Goal: Contribute content: Contribute content

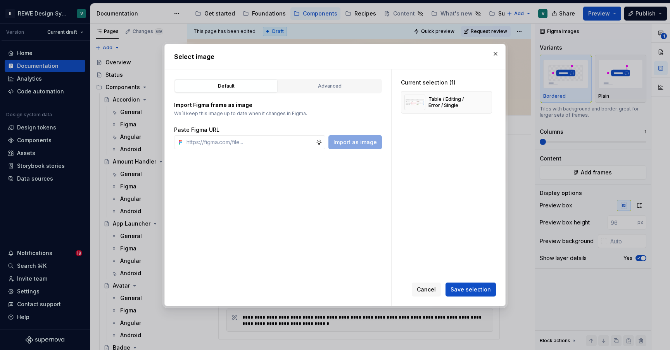
scroll to position [6425, 0]
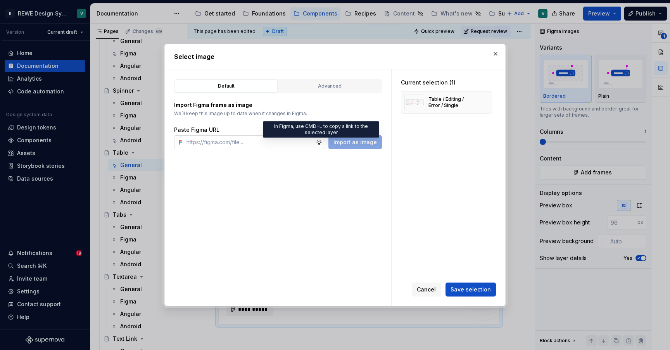
click at [319, 141] on icon at bounding box center [319, 142] width 6 height 6
click at [253, 147] on input "text" at bounding box center [249, 142] width 133 height 14
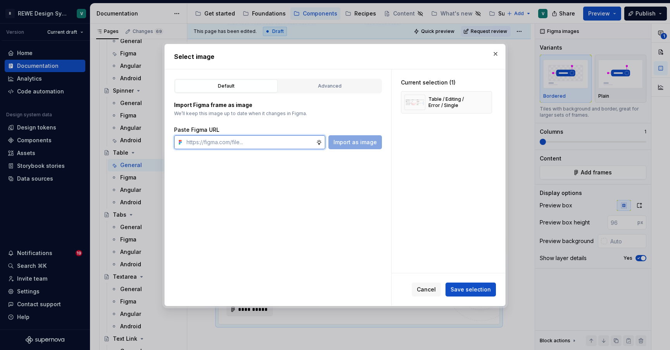
paste input "[URL][DOMAIN_NAME]"
type input "[URL][DOMAIN_NAME]"
click at [345, 139] on span "Import as image" at bounding box center [354, 142] width 43 height 8
click at [486, 102] on button "button" at bounding box center [482, 102] width 11 height 11
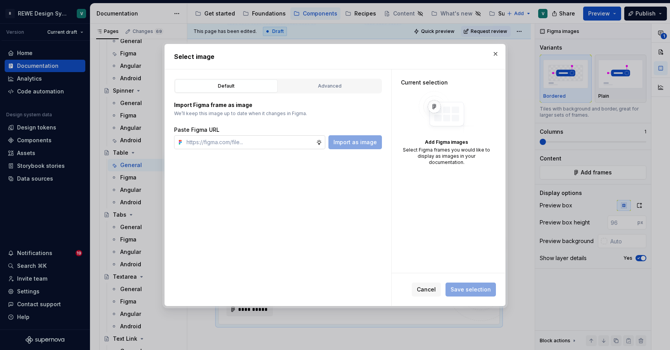
click at [286, 141] on input "text" at bounding box center [249, 142] width 133 height 14
paste input "[URL][DOMAIN_NAME]"
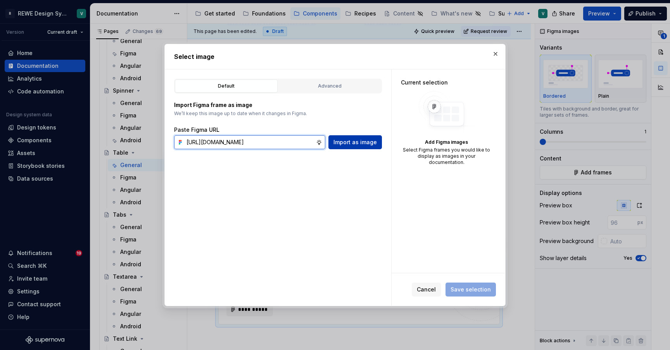
type input "[URL][DOMAIN_NAME]"
click at [336, 143] on span "Import as image" at bounding box center [354, 142] width 43 height 8
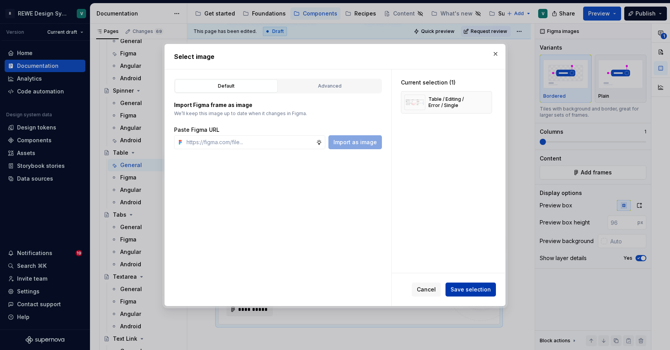
click at [467, 288] on span "Save selection" at bounding box center [470, 290] width 40 height 8
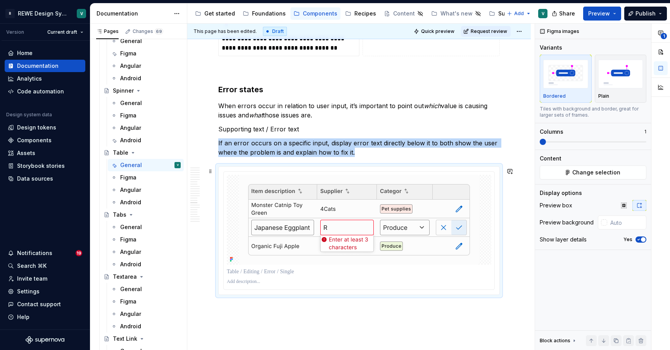
scroll to position [6527, 0]
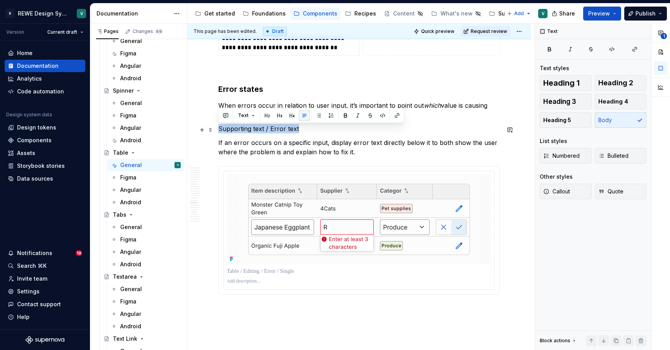
drag, startPoint x: 305, startPoint y: 127, endPoint x: 217, endPoint y: 127, distance: 88.4
click at [346, 115] on button "button" at bounding box center [345, 115] width 11 height 11
click at [345, 146] on p "If an error occurs on a specific input, display error text directly below it to…" at bounding box center [358, 147] width 281 height 19
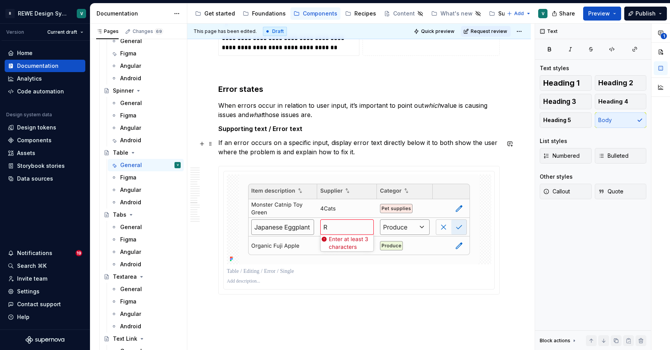
click at [361, 153] on p "If an error occurs on a specific input, display error text directly below it to…" at bounding box center [358, 147] width 281 height 19
click at [426, 144] on p "If an error occurs on a specific input, display error text directly below it to…" at bounding box center [358, 147] width 281 height 19
click at [438, 144] on p "If an error occurs on a specific input, display error text directly below it, t…" at bounding box center [358, 147] width 281 height 19
click at [357, 152] on p "If an error occurs on a specific input, display error text directly below it, b…" at bounding box center [358, 147] width 281 height 19
click at [295, 154] on p "If an error occurs on a specific input, display error text directly below it, b…" at bounding box center [358, 147] width 281 height 19
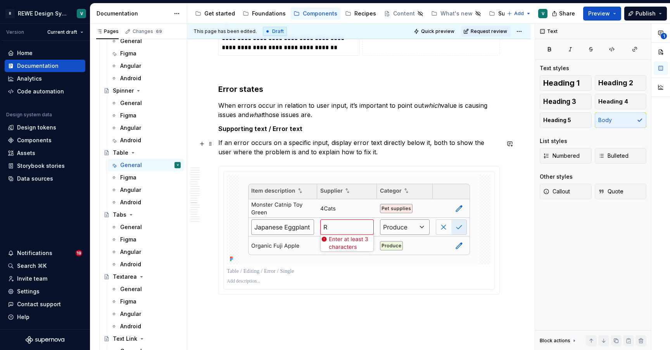
click at [379, 153] on p "If an error occurs on a specific input, display error text directly below it, b…" at bounding box center [358, 147] width 281 height 19
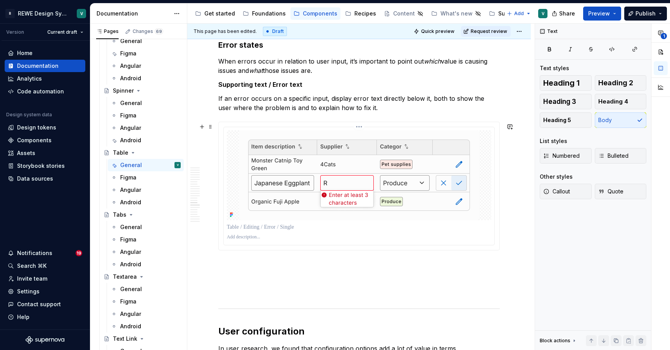
scroll to position [6572, 0]
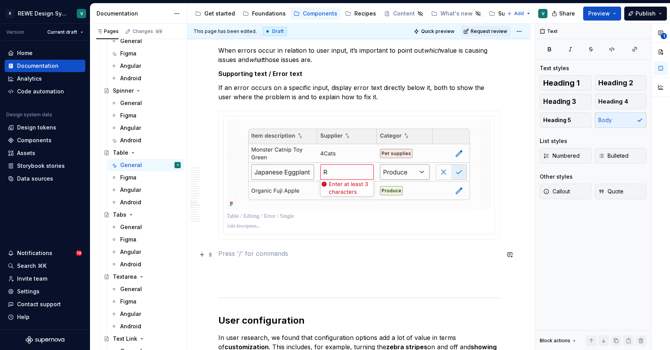
scroll to position [6587, 0]
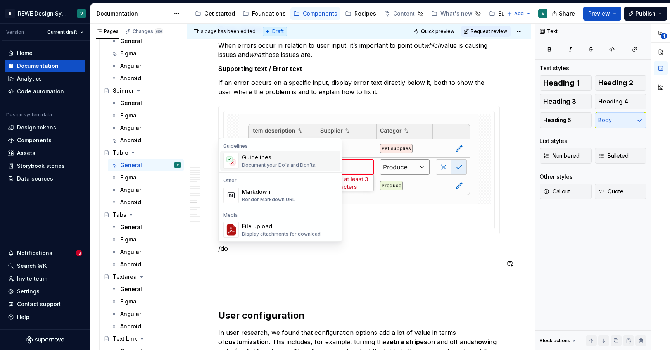
click at [301, 161] on div "Guidelines" at bounding box center [279, 157] width 74 height 8
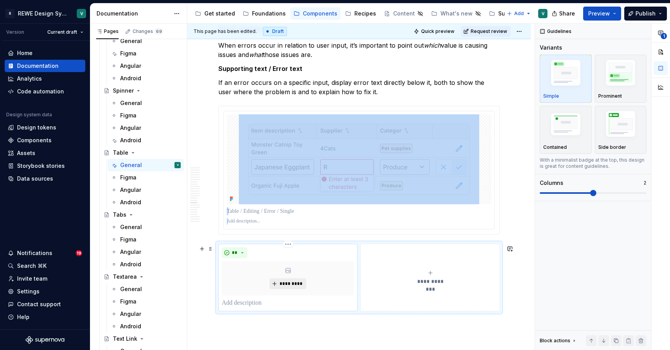
click at [296, 284] on span "*********" at bounding box center [291, 284] width 24 height 6
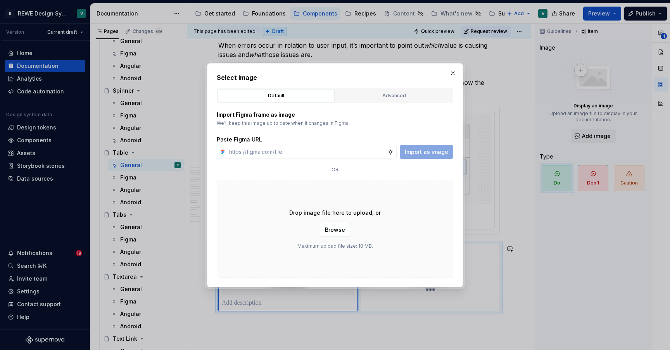
type textarea "*"
paste input "[URL][DOMAIN_NAME]"
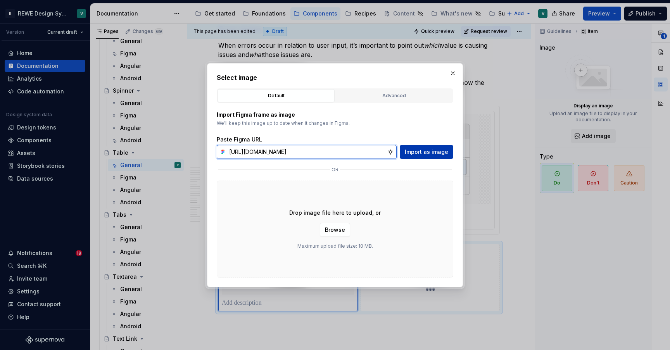
type input "[URL][DOMAIN_NAME]"
click at [425, 153] on span "Import as image" at bounding box center [426, 152] width 43 height 8
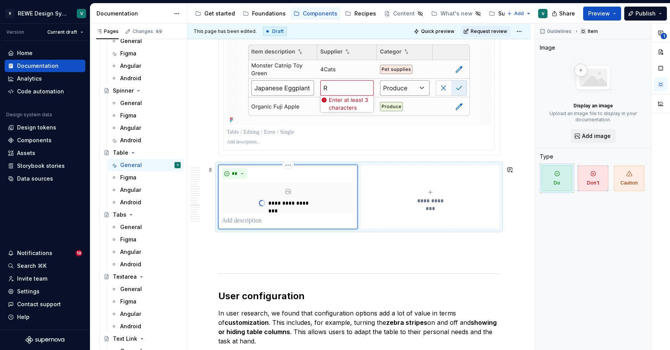
scroll to position [6638, 0]
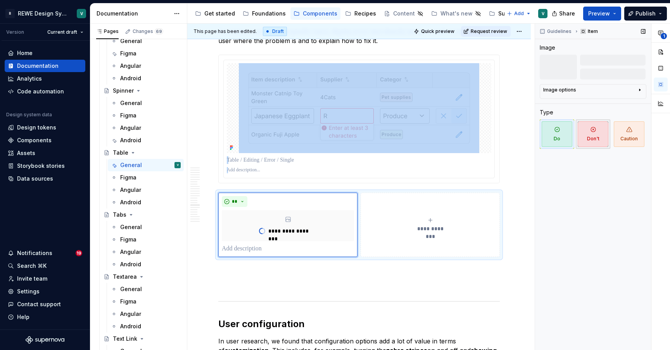
click at [601, 134] on span "Don't" at bounding box center [592, 134] width 31 height 26
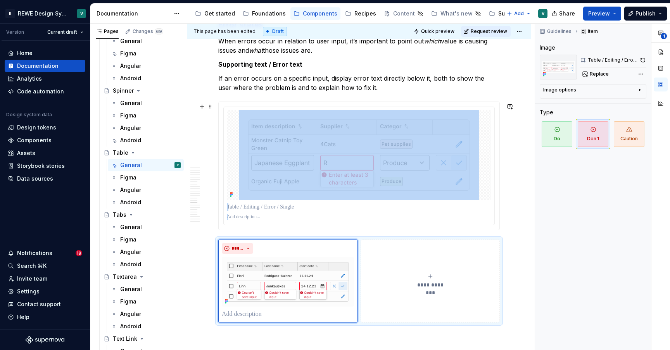
scroll to position [6600, 0]
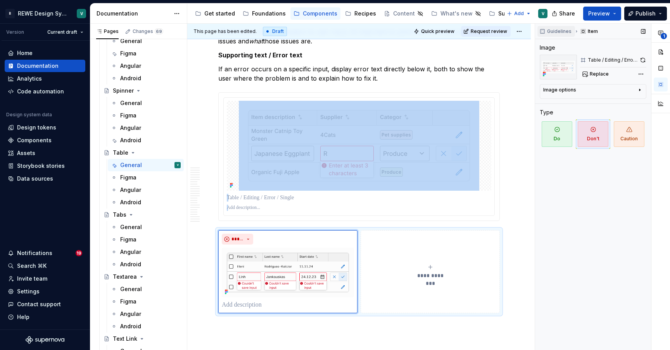
click at [559, 31] on span "Guidelines" at bounding box center [559, 31] width 24 height 6
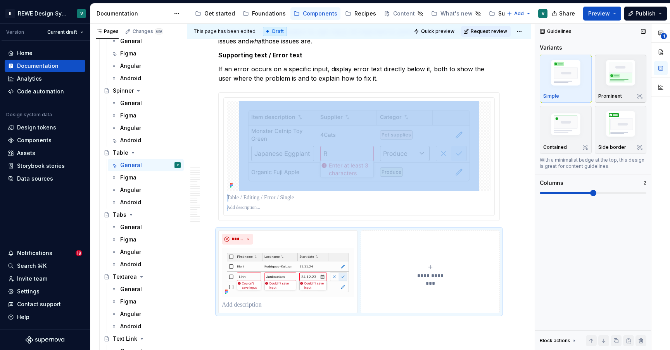
click at [619, 95] on p "Prominent" at bounding box center [610, 96] width 24 height 6
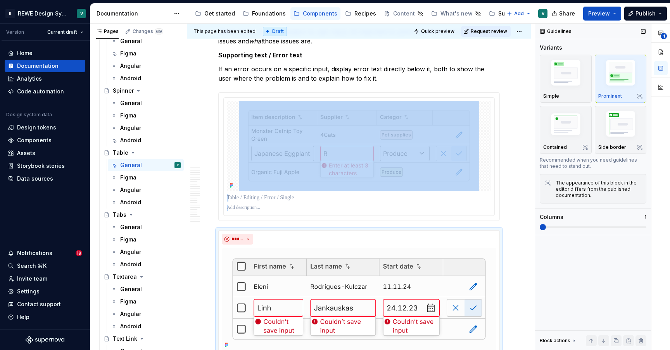
click at [548, 226] on span at bounding box center [592, 227] width 107 height 2
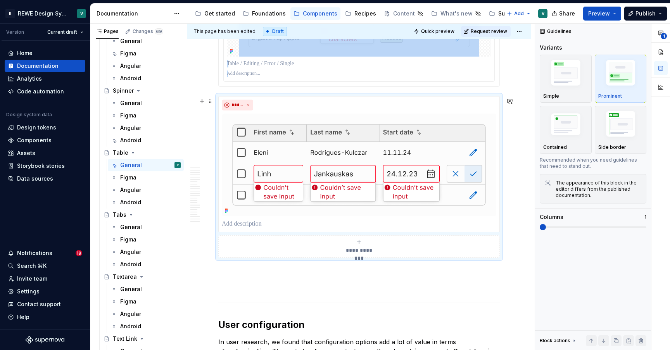
scroll to position [6735, 0]
click at [250, 225] on p at bounding box center [359, 223] width 274 height 9
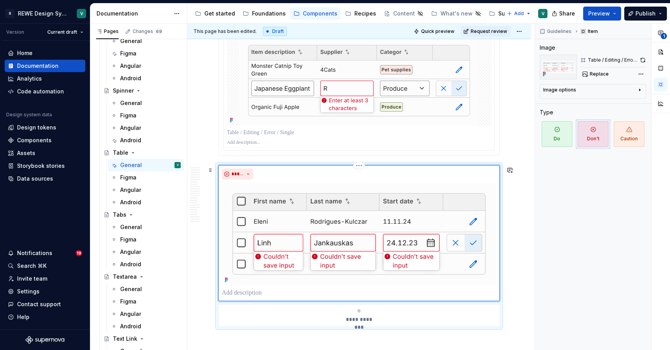
scroll to position [6665, 0]
type textarea "*"
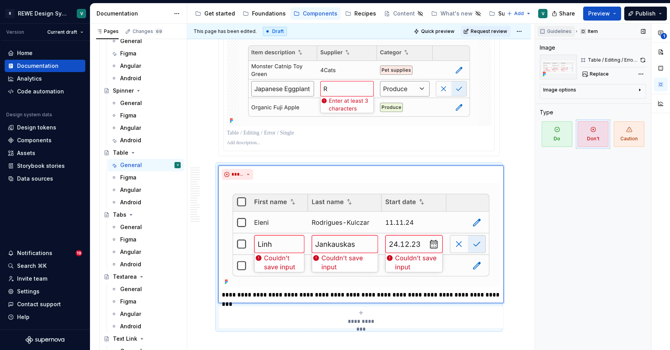
click at [563, 32] on span "Guidelines" at bounding box center [559, 31] width 24 height 6
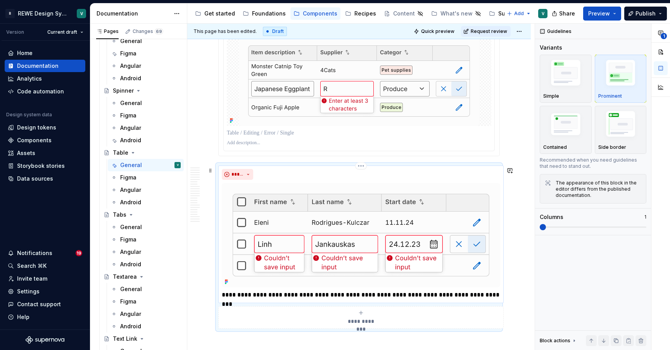
scroll to position [6707, 0]
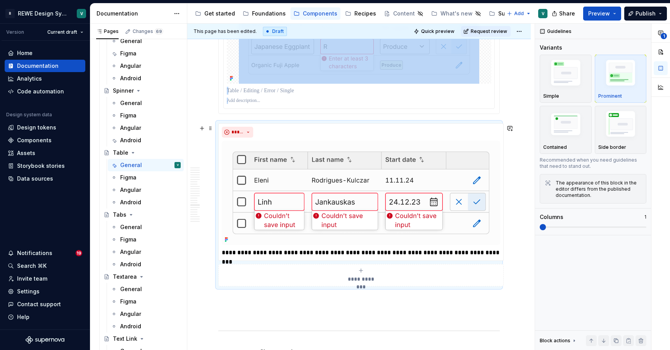
click at [359, 279] on span "**********" at bounding box center [361, 279] width 36 height 8
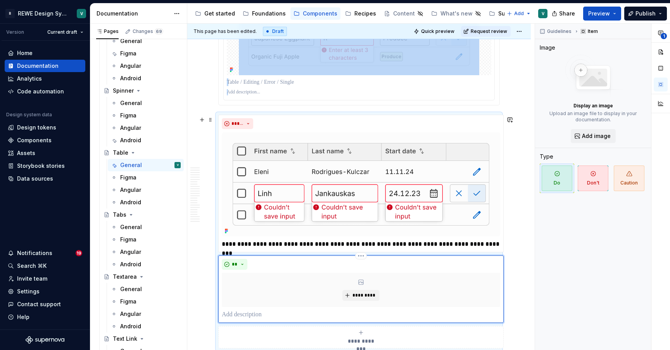
scroll to position [6718, 0]
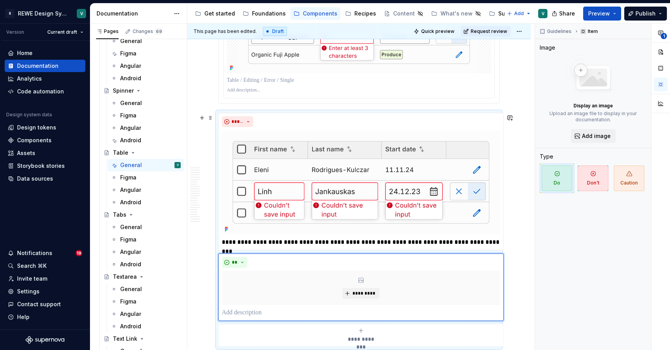
click at [500, 113] on div "**********" at bounding box center [358, 230] width 281 height 234
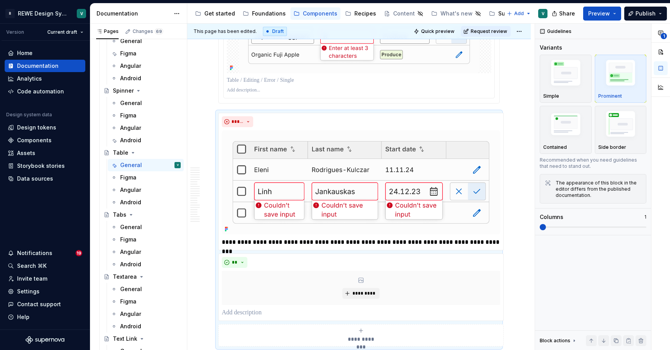
click at [499, 99] on div at bounding box center [359, 39] width 281 height 128
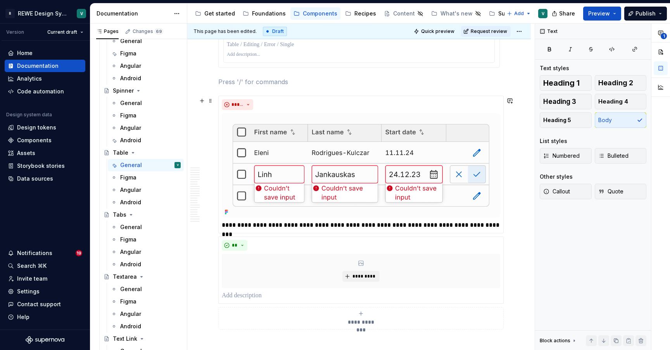
scroll to position [6715, 0]
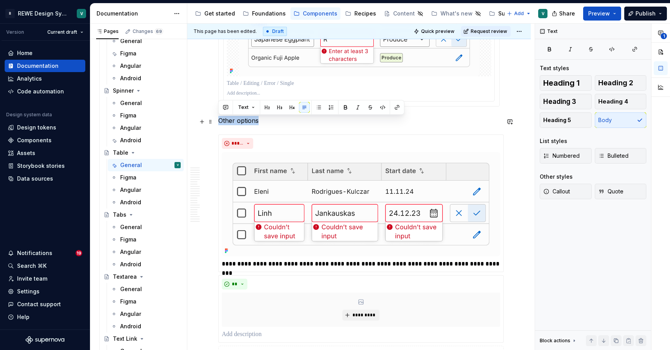
drag, startPoint x: 261, startPoint y: 122, endPoint x: 215, endPoint y: 122, distance: 45.7
click at [341, 106] on button "button" at bounding box center [345, 107] width 11 height 11
click at [258, 124] on strong "Other options" at bounding box center [239, 121] width 43 height 8
drag, startPoint x: 262, startPoint y: 121, endPoint x: 215, endPoint y: 122, distance: 47.3
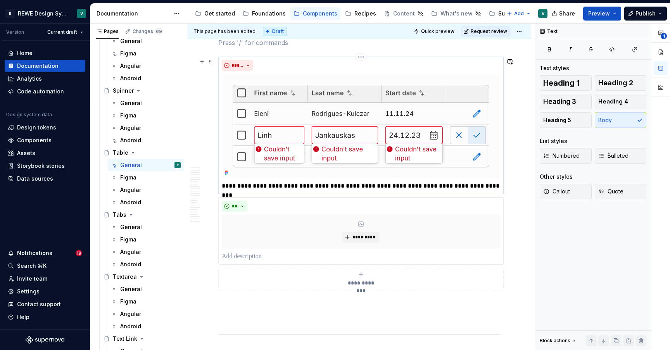
scroll to position [6809, 0]
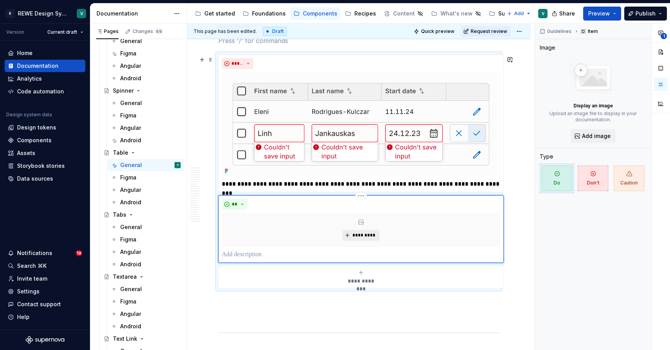
click at [360, 235] on span "*********" at bounding box center [364, 235] width 24 height 6
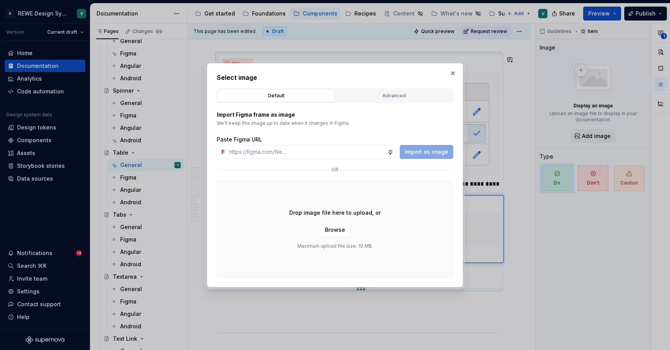
type textarea "*"
paste input "[URL][DOMAIN_NAME]"
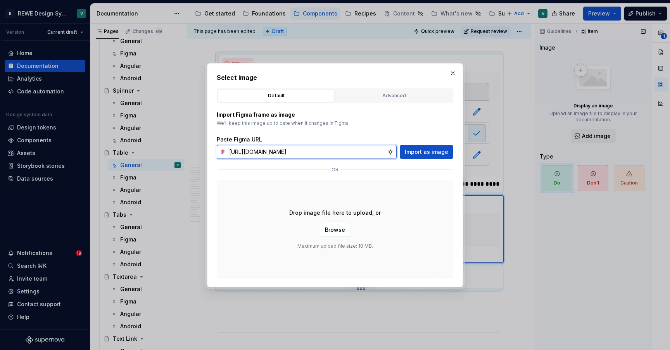
type input "[URL][DOMAIN_NAME]"
click at [425, 149] on span "Import as image" at bounding box center [426, 152] width 43 height 8
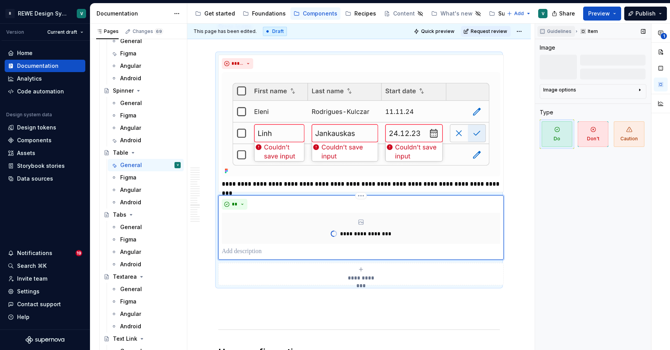
click at [559, 30] on span "Guidelines" at bounding box center [559, 31] width 24 height 6
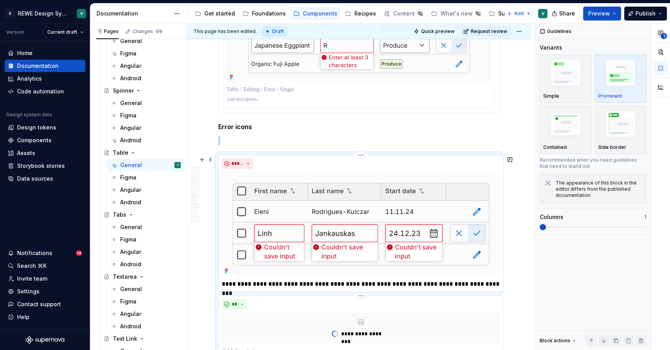
scroll to position [6690, 0]
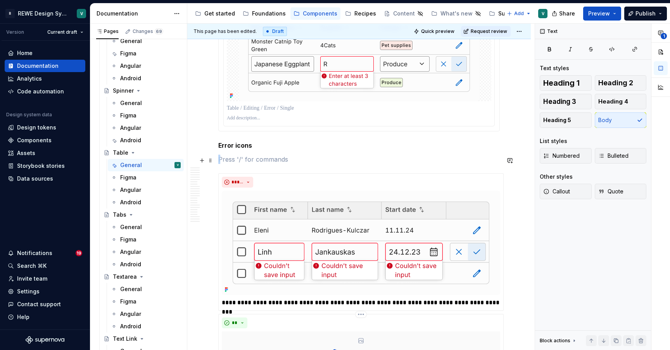
click at [238, 162] on p at bounding box center [358, 159] width 281 height 9
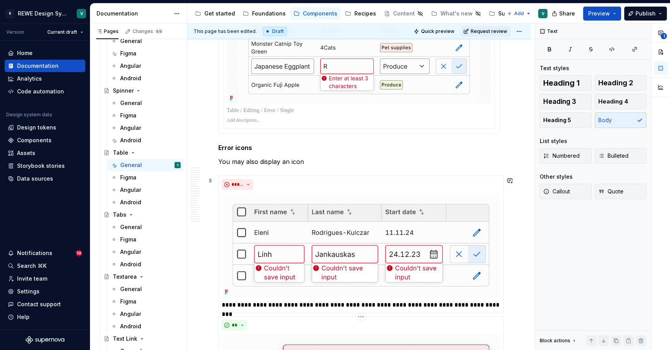
scroll to position [6685, 0]
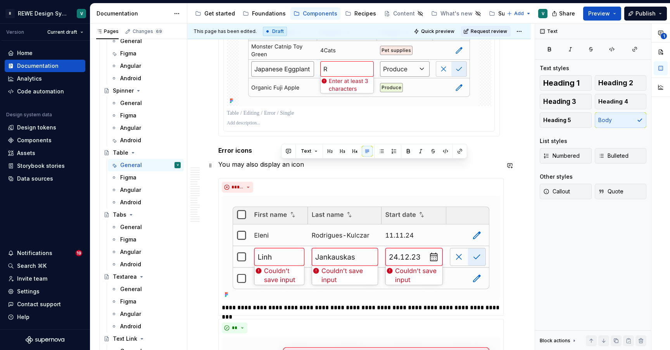
drag, startPoint x: 311, startPoint y: 165, endPoint x: 281, endPoint y: 165, distance: 29.8
click at [281, 165] on p "You may also display an icon" at bounding box center [358, 164] width 281 height 9
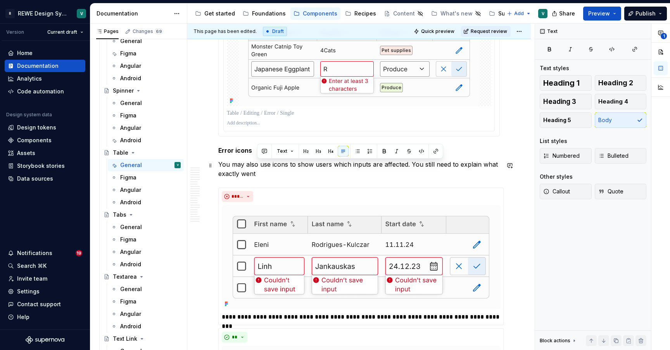
drag, startPoint x: 412, startPoint y: 174, endPoint x: 421, endPoint y: 165, distance: 12.9
click at [421, 165] on p "You may also use icons to show users which inputs are affected. You still need …" at bounding box center [358, 169] width 281 height 19
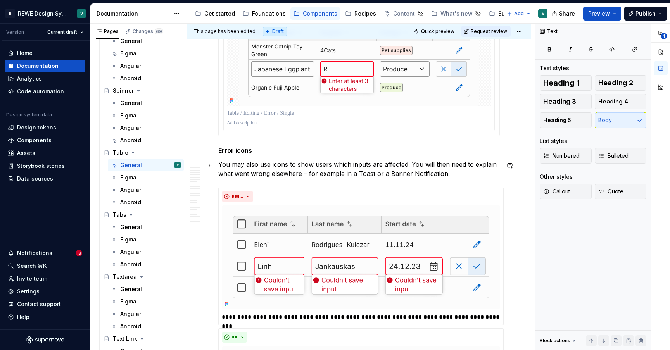
click at [345, 175] on p "You may also use icons to show users which inputs are affected. You will then n…" at bounding box center [358, 169] width 281 height 19
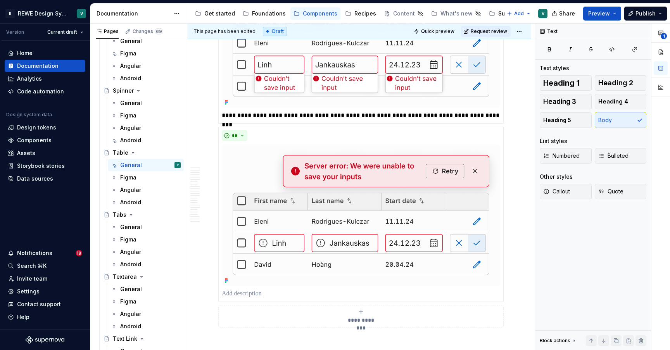
scroll to position [6892, 0]
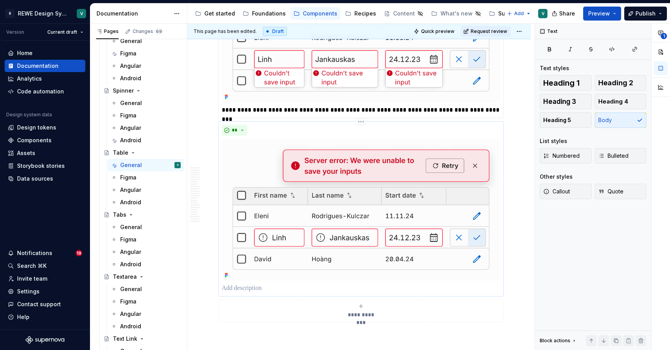
click at [260, 291] on p at bounding box center [361, 288] width 278 height 9
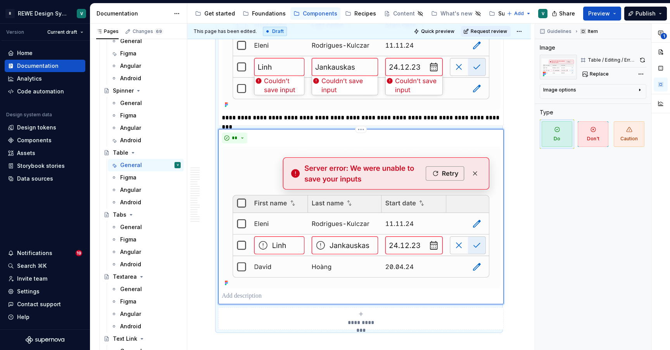
scroll to position [6888, 0]
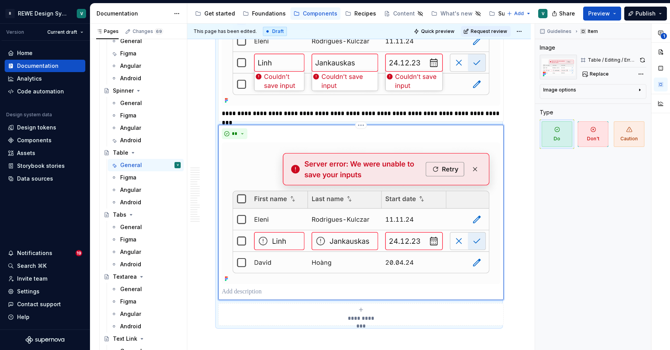
click at [428, 162] on img at bounding box center [361, 213] width 278 height 142
click at [360, 128] on html "R REWE Design System V Version Current draft Home Documentation Analytics Code …" at bounding box center [335, 175] width 670 height 350
click at [358, 128] on html "R REWE Design System V Version Current draft Home Documentation Analytics Code …" at bounding box center [335, 175] width 670 height 350
click at [322, 150] on img at bounding box center [361, 213] width 278 height 142
click at [482, 206] on img at bounding box center [361, 213] width 278 height 142
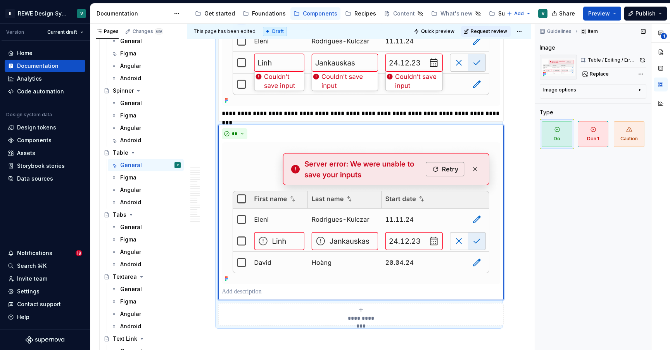
click at [594, 32] on div "Item" at bounding box center [589, 31] width 23 height 11
click at [643, 60] on button "button" at bounding box center [642, 60] width 8 height 11
click at [255, 292] on p at bounding box center [361, 291] width 278 height 9
type textarea "*"
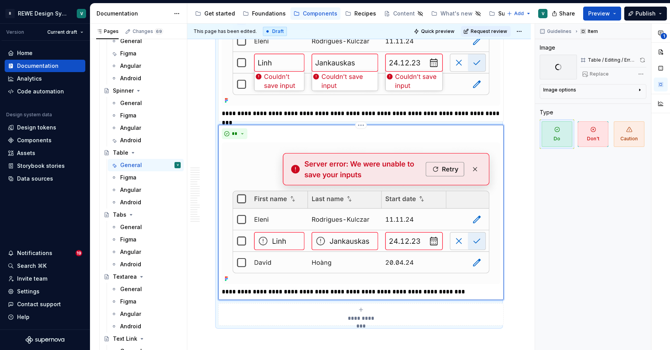
type textarea "*"
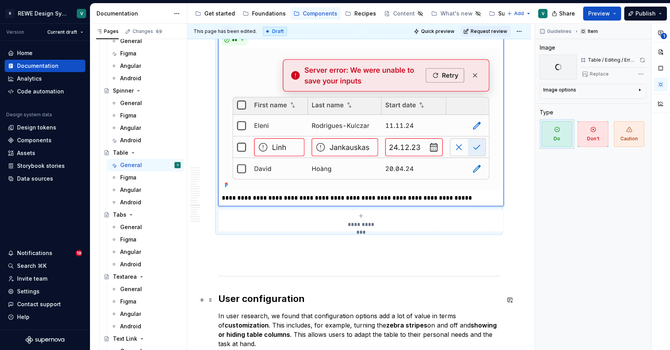
scroll to position [6993, 0]
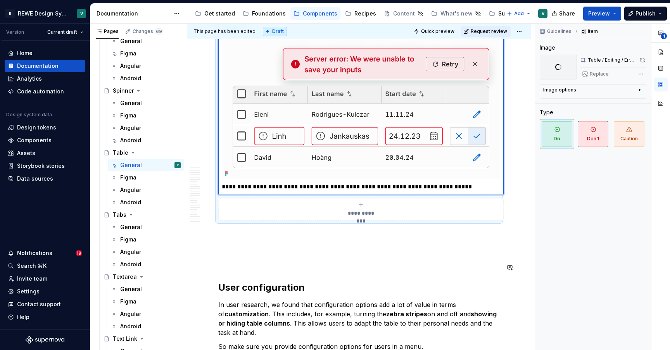
click at [385, 249] on p at bounding box center [358, 248] width 281 height 9
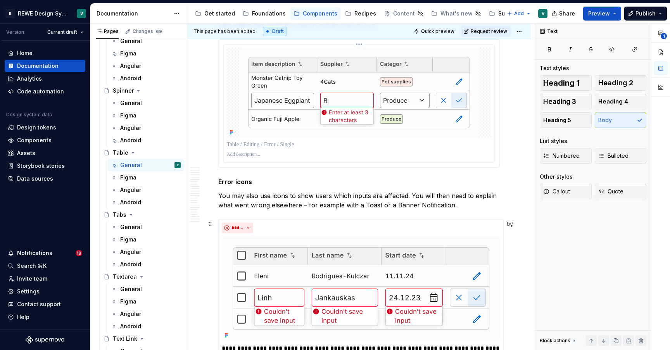
scroll to position [6660, 0]
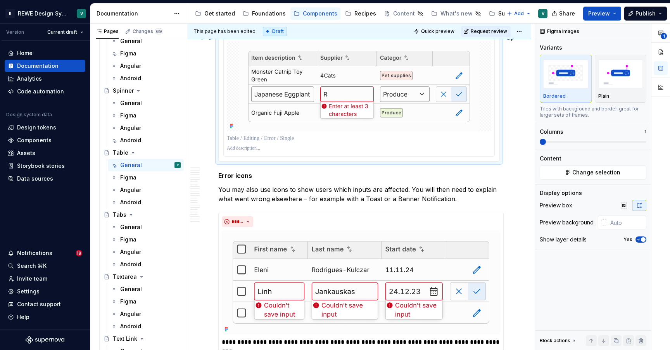
click at [499, 128] on div at bounding box center [359, 97] width 281 height 128
click at [631, 221] on input "text" at bounding box center [626, 222] width 39 height 14
type input "#FCFCFC"
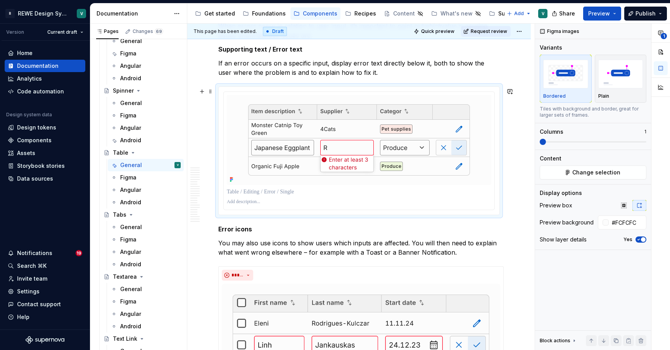
scroll to position [6601, 0]
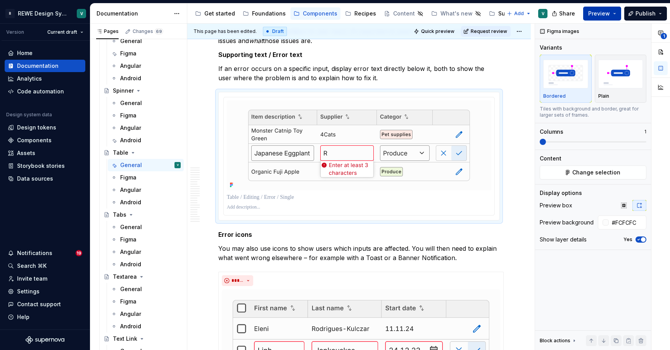
click at [614, 14] on button "Preview" at bounding box center [602, 14] width 38 height 14
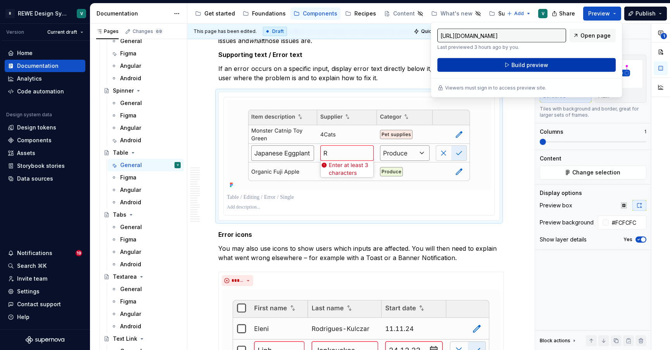
click at [577, 66] on button "Build preview" at bounding box center [526, 65] width 178 height 14
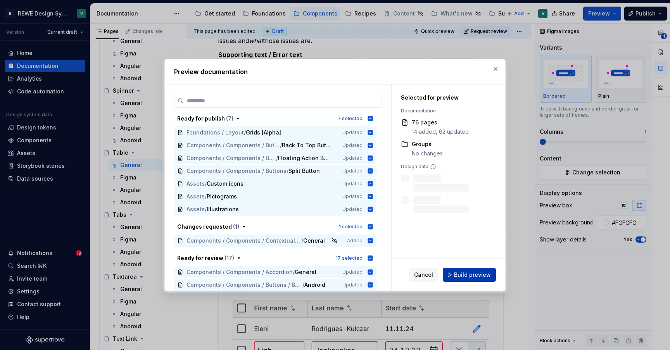
click at [477, 274] on span "Build preview" at bounding box center [472, 275] width 37 height 8
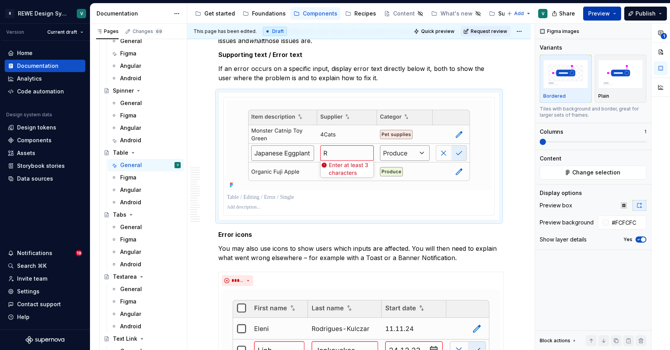
click at [620, 11] on button "Preview" at bounding box center [602, 14] width 38 height 14
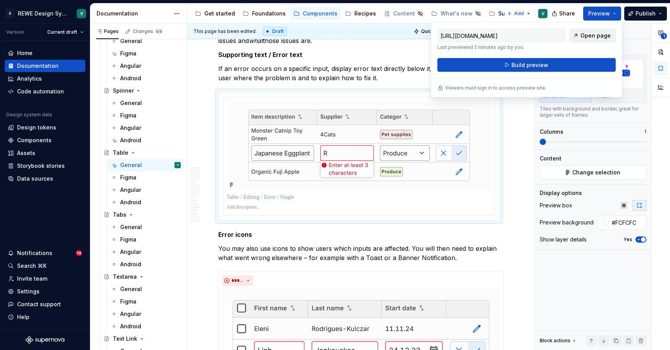
click at [604, 36] on span "Open page" at bounding box center [595, 36] width 30 height 8
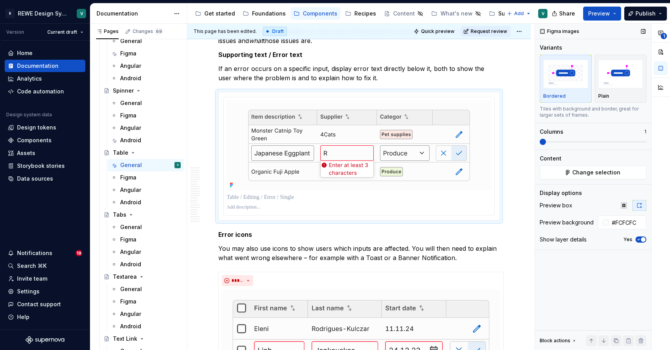
click at [640, 240] on icon "button" at bounding box center [638, 239] width 6 height 5
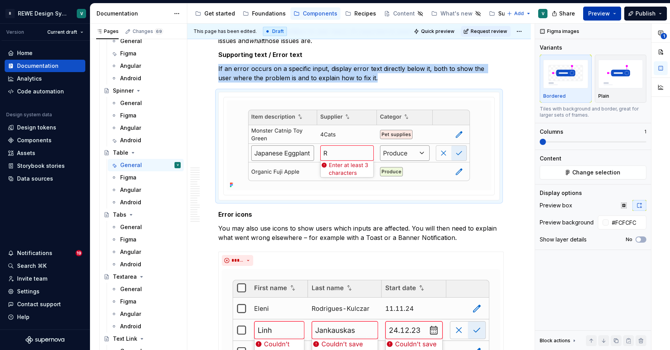
click at [615, 14] on button "Preview" at bounding box center [602, 14] width 38 height 14
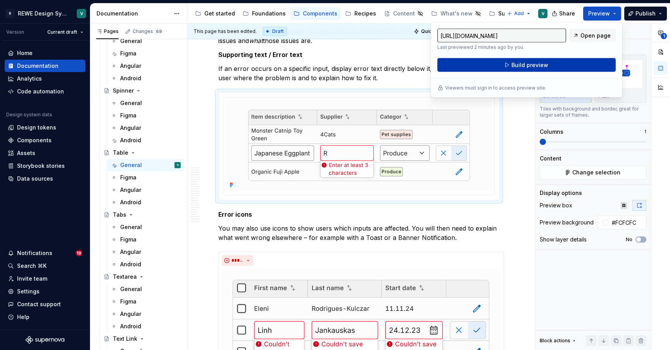
click at [582, 61] on button "Build preview" at bounding box center [526, 65] width 178 height 14
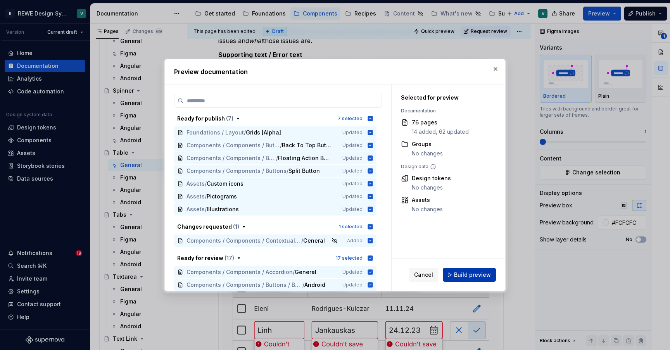
click at [476, 277] on span "Build preview" at bounding box center [472, 275] width 37 height 8
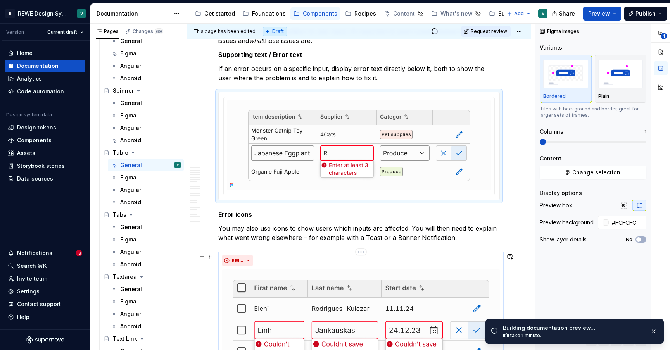
click at [424, 254] on div "**********" at bounding box center [360, 321] width 285 height 138
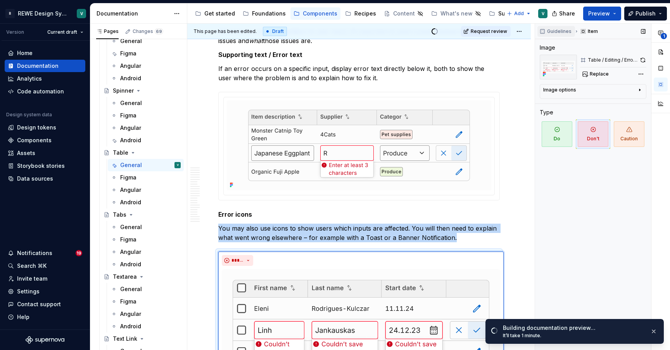
click at [551, 31] on span "Guidelines" at bounding box center [559, 31] width 24 height 6
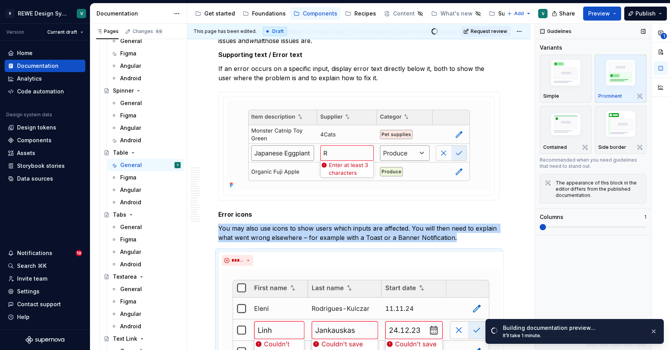
click at [558, 224] on span at bounding box center [592, 227] width 107 height 6
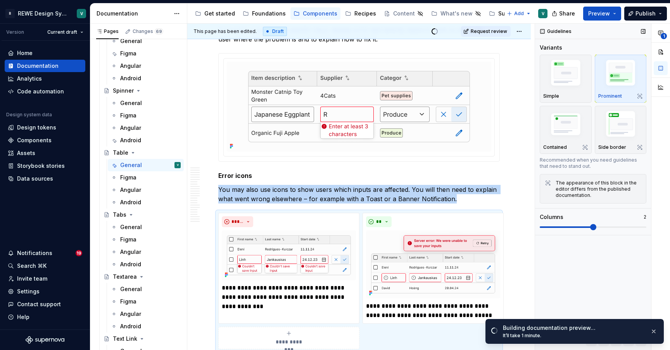
click at [584, 226] on span at bounding box center [592, 227] width 107 height 6
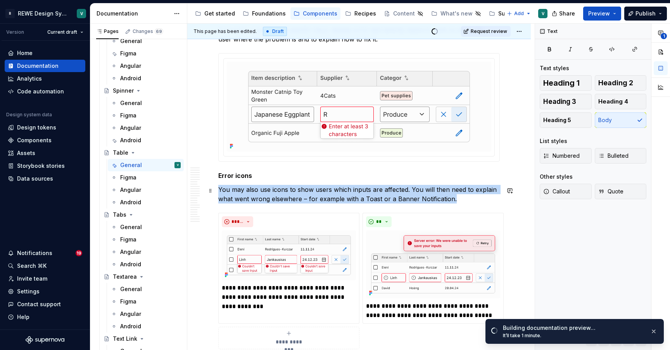
click at [476, 190] on p "You may also use icons to show users which inputs are affected. You will then n…" at bounding box center [358, 194] width 281 height 19
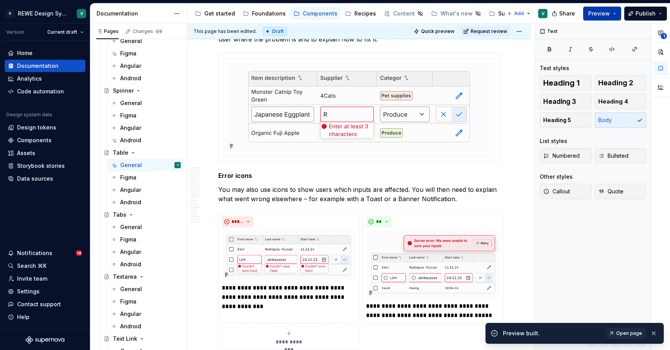
click at [602, 19] on button "Preview" at bounding box center [602, 14] width 38 height 14
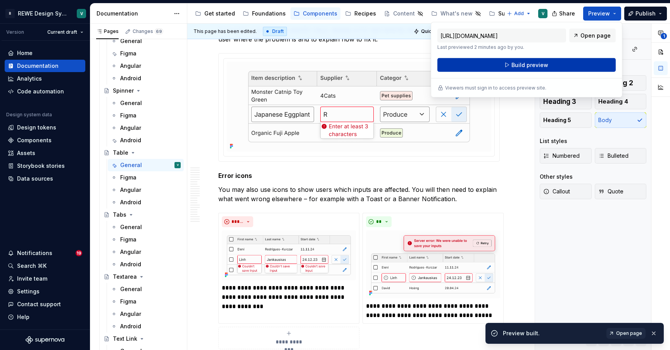
click at [586, 62] on button "Build preview" at bounding box center [526, 65] width 178 height 14
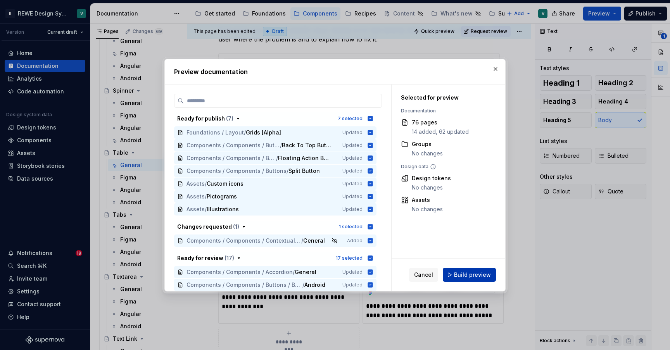
click at [470, 276] on span "Build preview" at bounding box center [472, 275] width 37 height 8
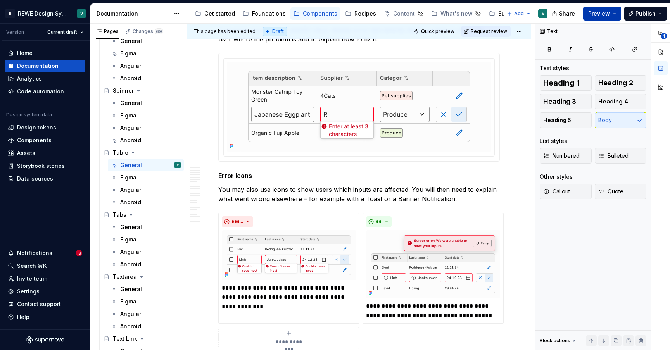
click at [612, 13] on button "Preview" at bounding box center [602, 14] width 38 height 14
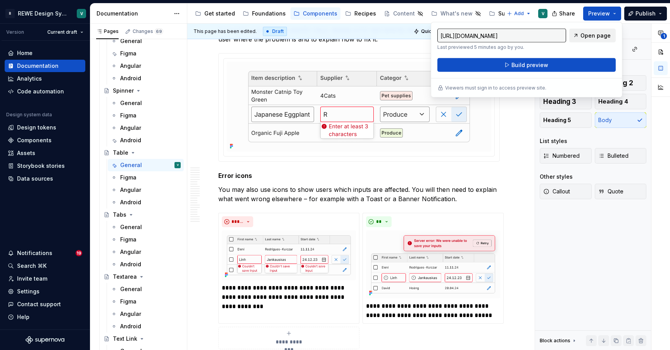
click at [600, 35] on span "Open page" at bounding box center [595, 36] width 30 height 8
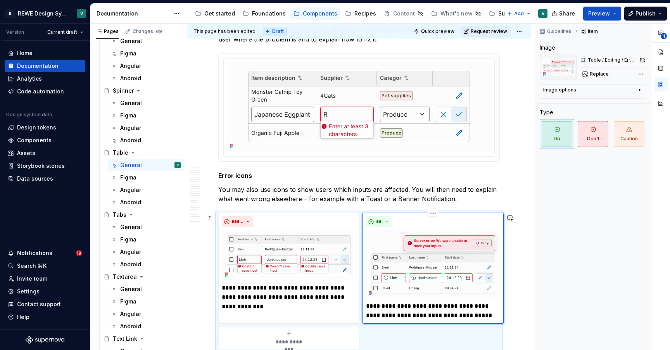
click at [453, 214] on div "**********" at bounding box center [432, 268] width 141 height 111
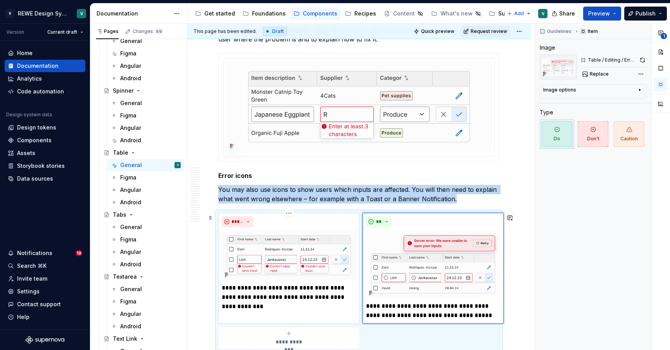
click at [307, 218] on div "*****" at bounding box center [289, 221] width 134 height 11
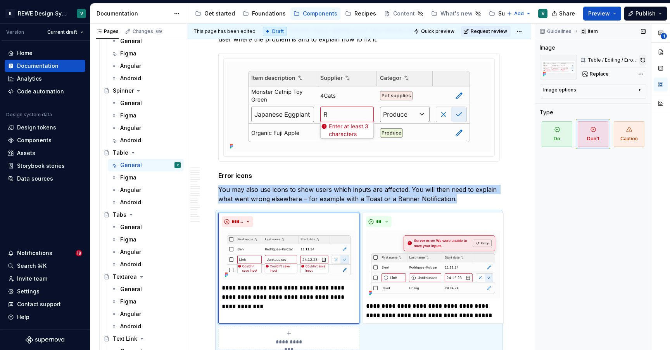
click at [645, 59] on button "button" at bounding box center [642, 60] width 7 height 11
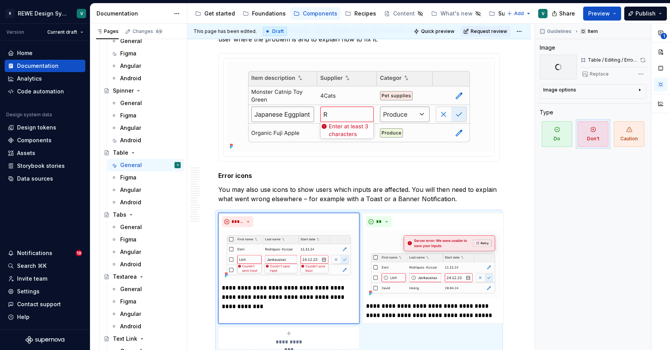
type textarea "*"
